Goal: Information Seeking & Learning: Learn about a topic

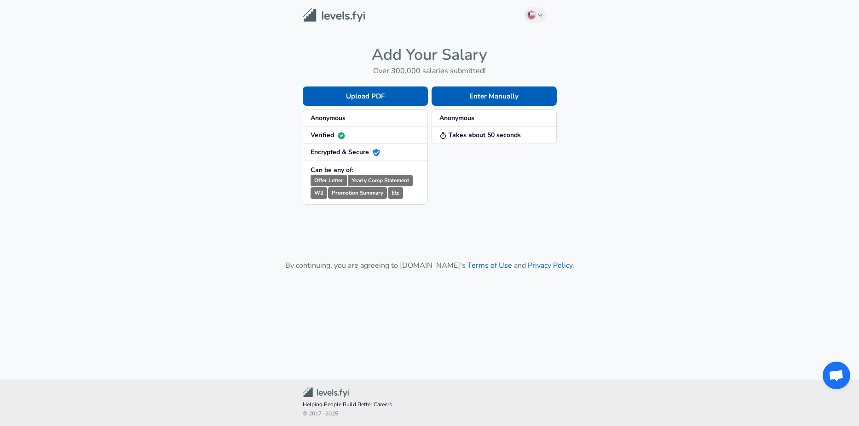
click at [350, 115] on span "Anonymous" at bounding box center [364, 118] width 109 height 9
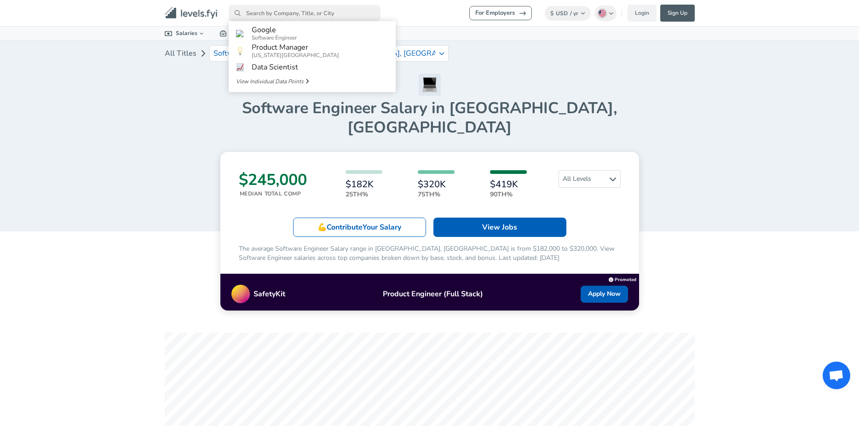
click at [350, 15] on input "primary" at bounding box center [305, 13] width 152 height 16
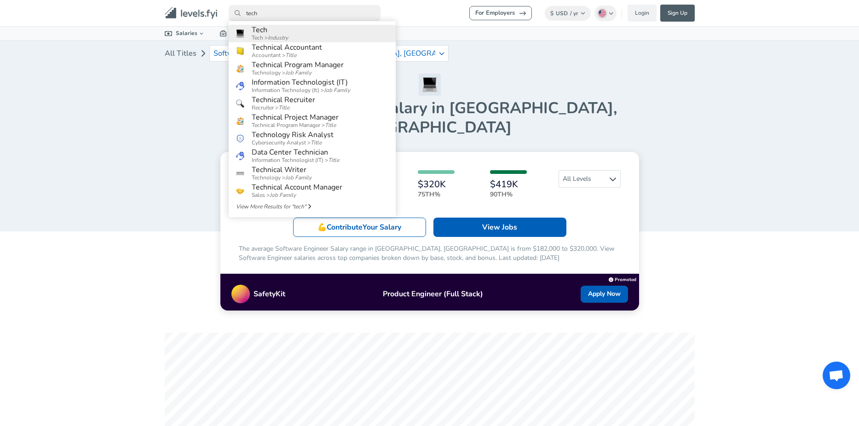
type input "tech"
click at [288, 34] on h6 "Tech" at bounding box center [270, 30] width 36 height 8
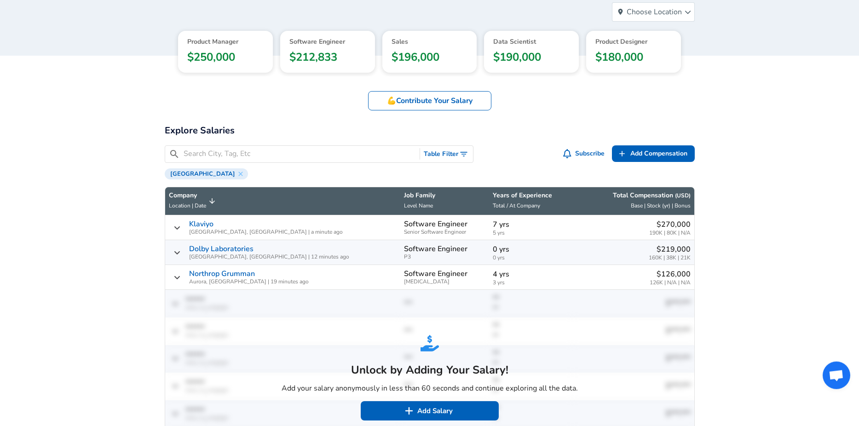
scroll to position [127, 0]
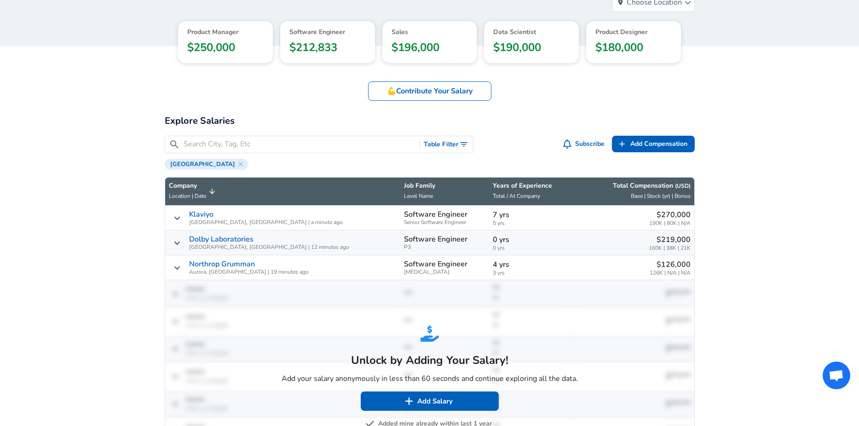
click at [254, 149] on input "Search City, Tag, Etc" at bounding box center [300, 143] width 233 height 11
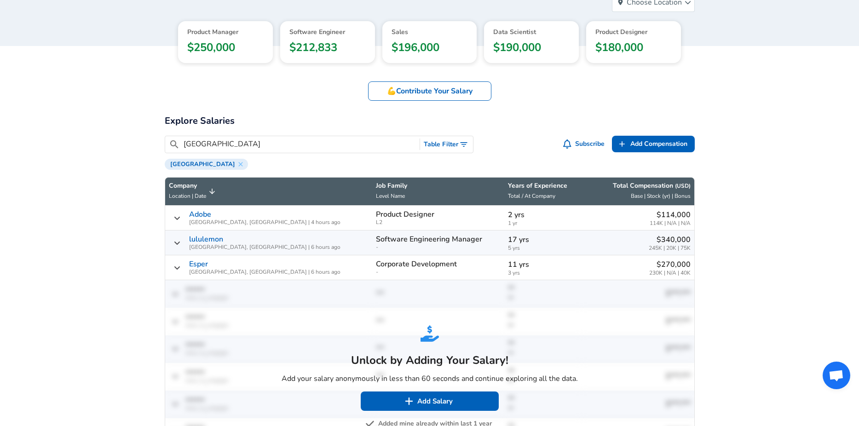
type input "[GEOGRAPHIC_DATA]"
